Goal: Check status: Verify the current state of an ongoing process or item

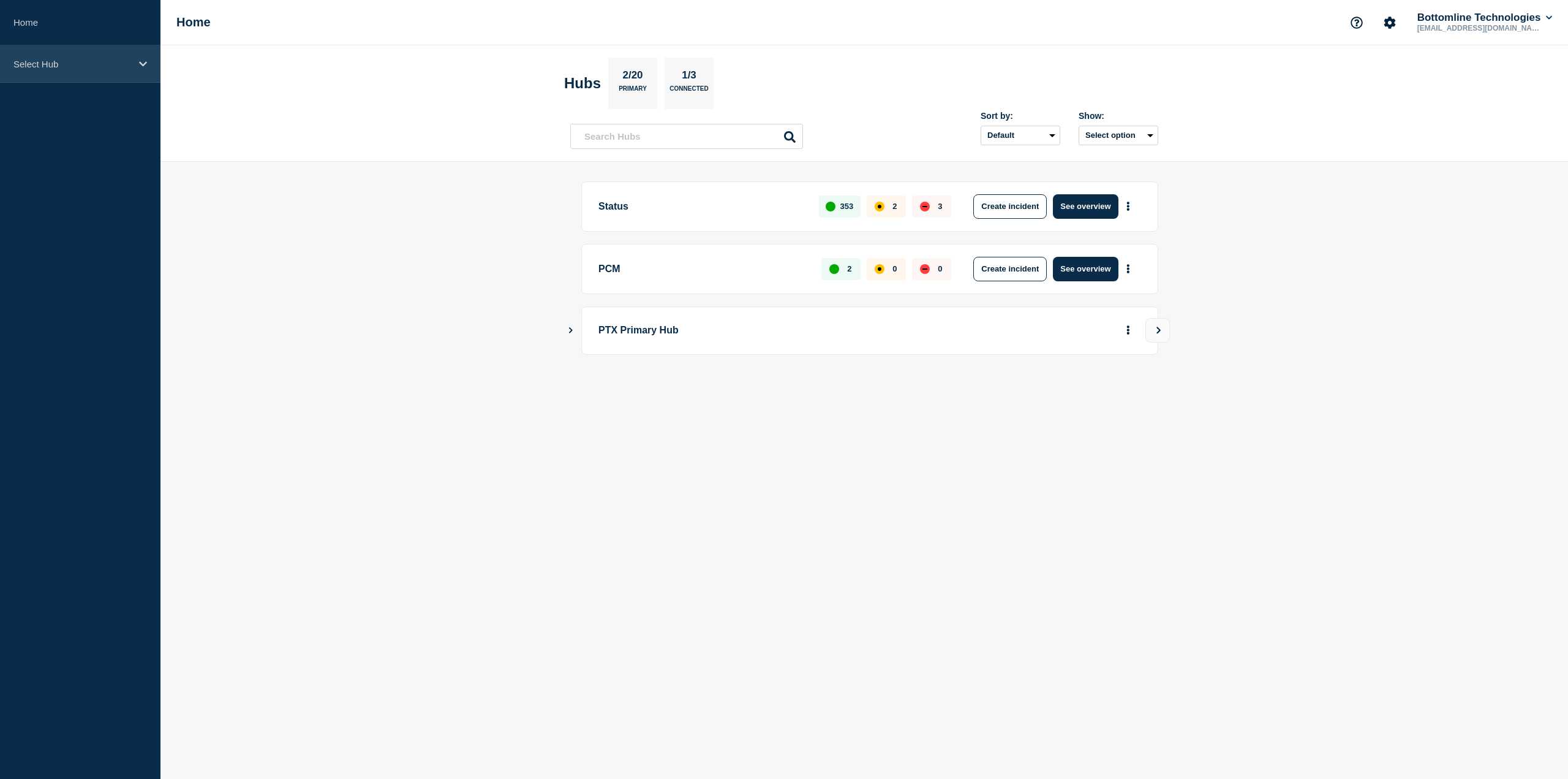
click at [49, 51] on div "Select Hub" at bounding box center [80, 64] width 161 height 38
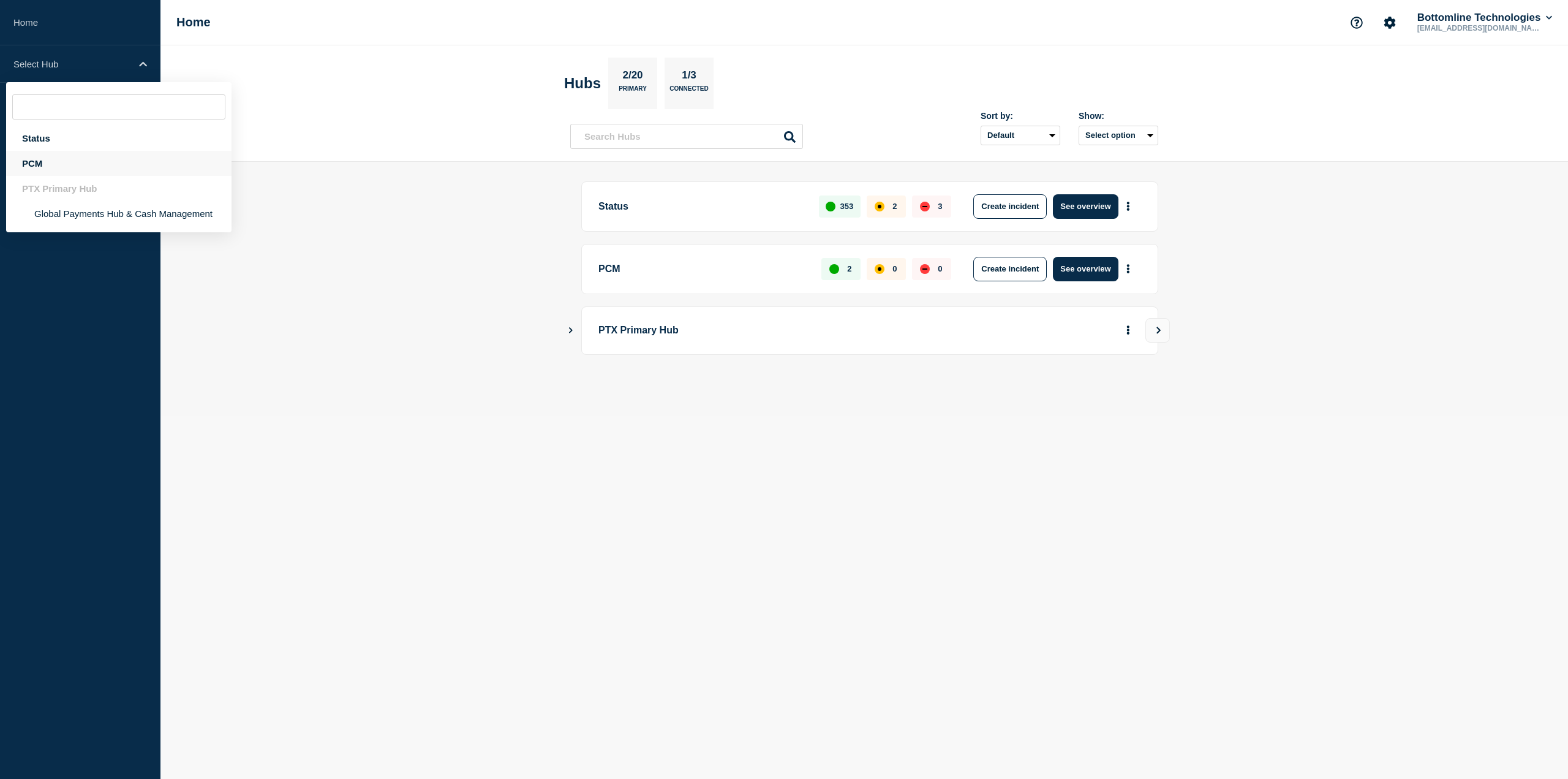
click at [93, 171] on div "PCM" at bounding box center [118, 163] width 225 height 25
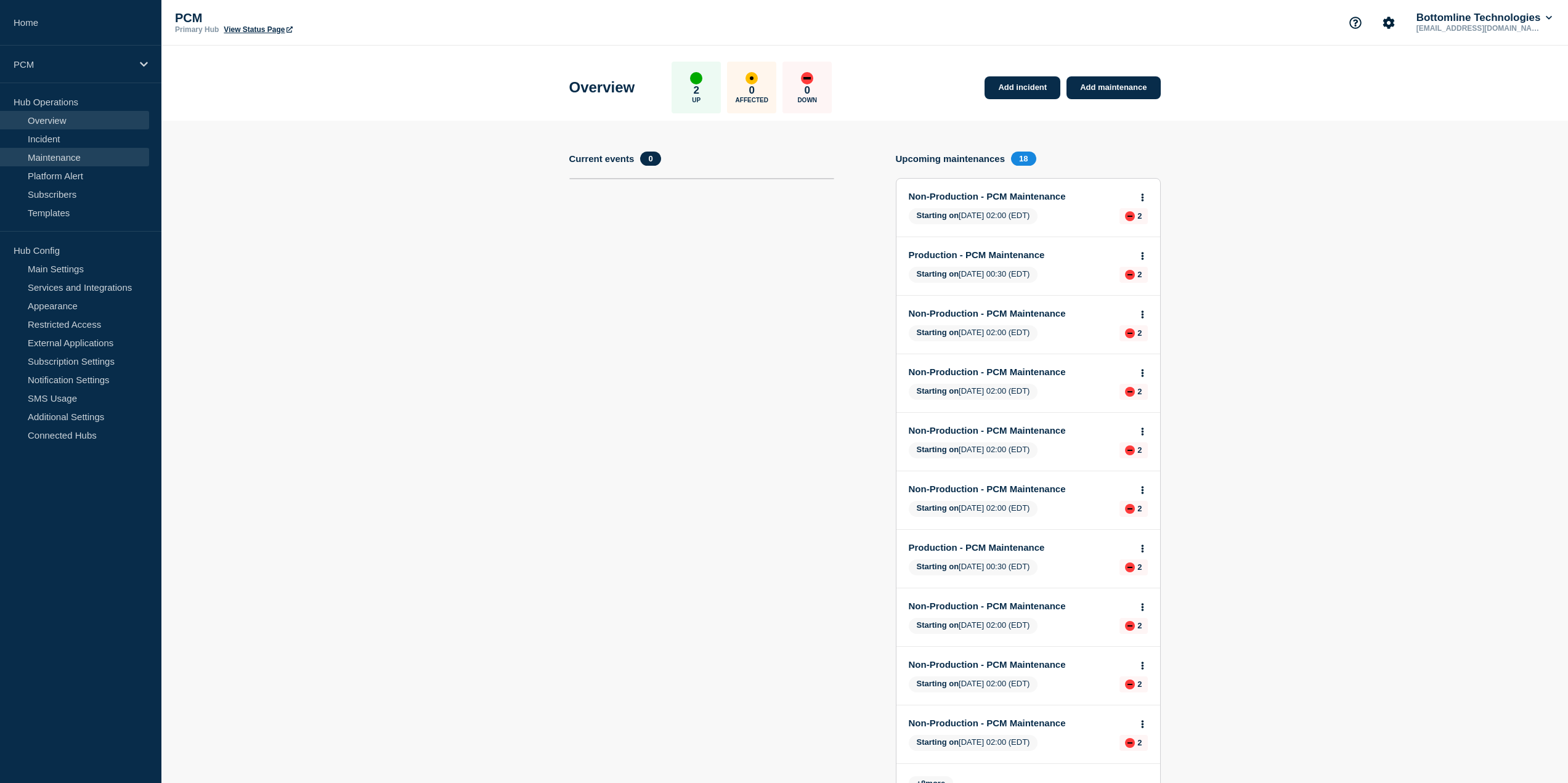
click at [85, 155] on link "Maintenance" at bounding box center [74, 157] width 149 height 19
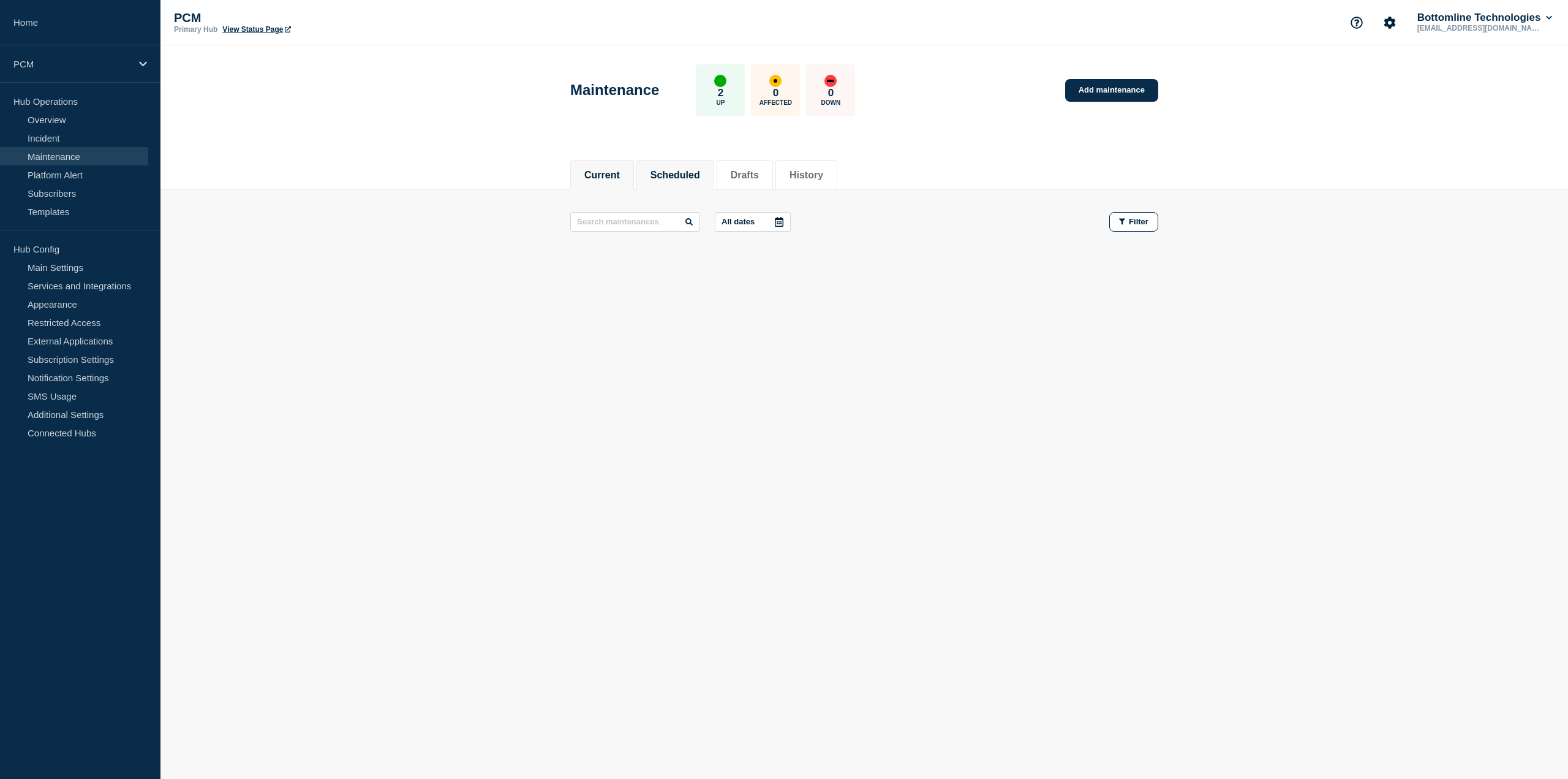
click at [658, 173] on button "Scheduled" at bounding box center [675, 175] width 49 height 11
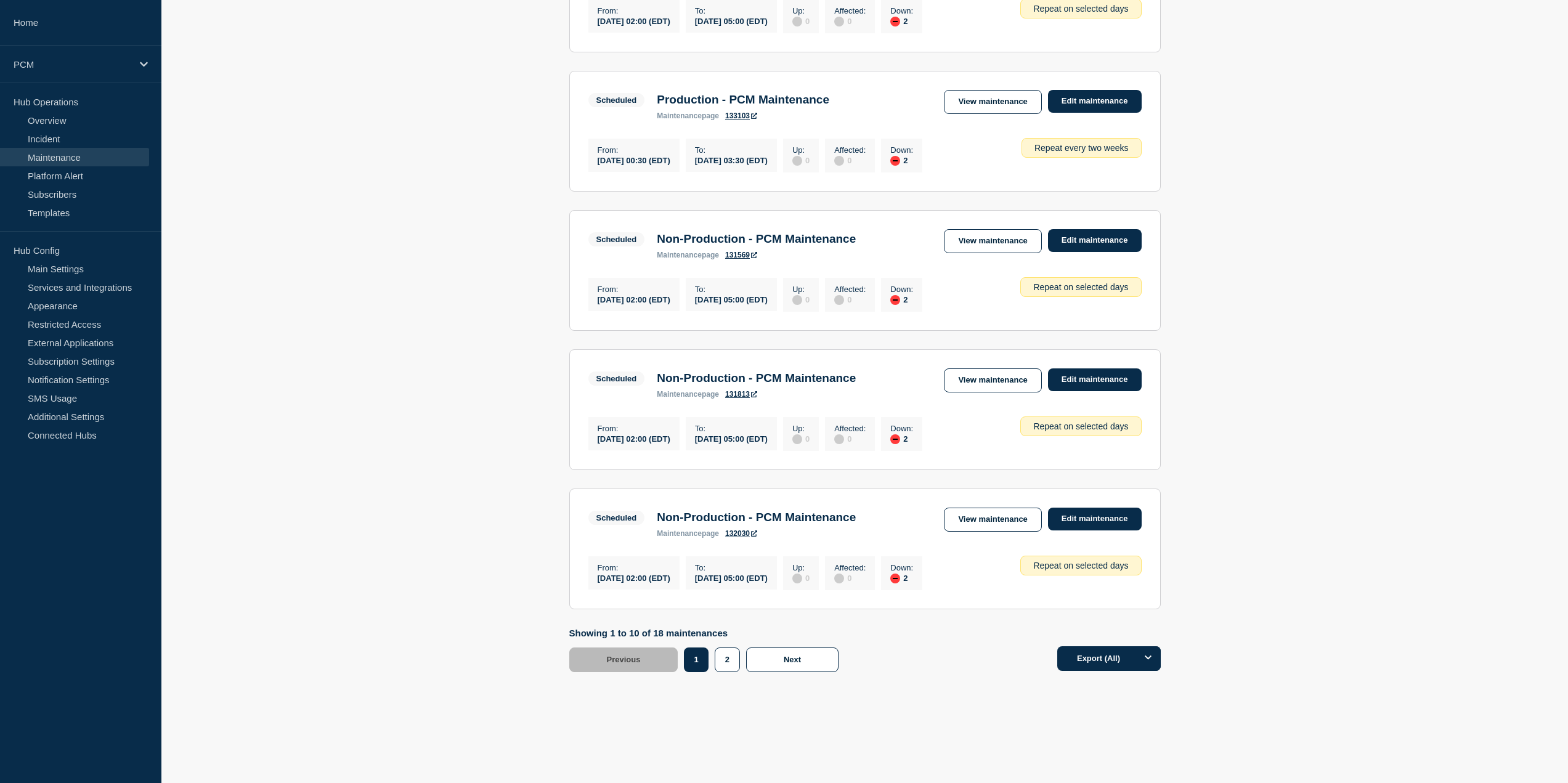
scroll to position [1062, 0]
click at [714, 655] on div "1" at bounding box center [730, 659] width 31 height 24
click at [715, 656] on button "2" at bounding box center [727, 659] width 25 height 24
